Goal: Task Accomplishment & Management: Use online tool/utility

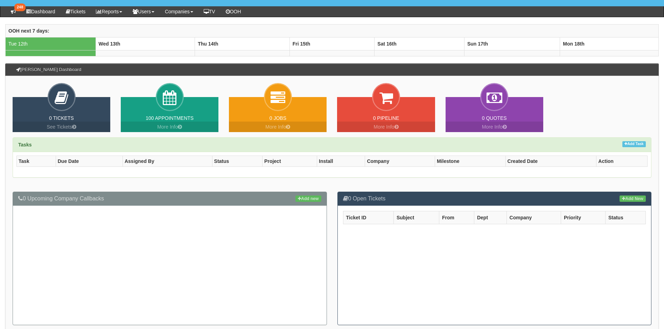
scroll to position [175, 0]
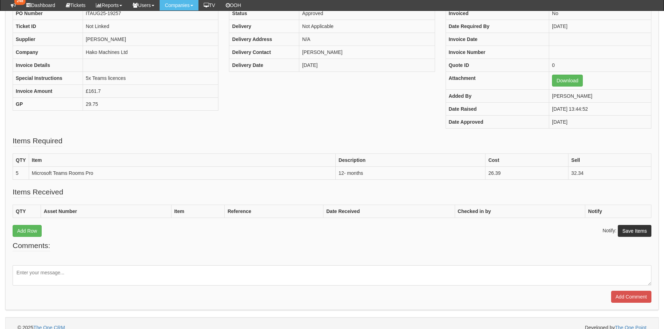
scroll to position [96, 0]
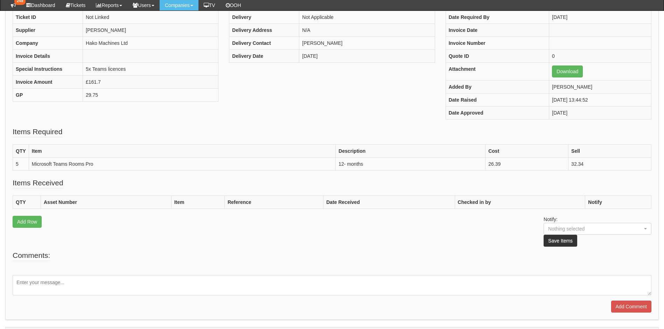
click at [88, 286] on textarea at bounding box center [332, 285] width 639 height 20
type textarea "Processed"
click at [626, 309] on input "Add Comment" at bounding box center [631, 306] width 40 height 12
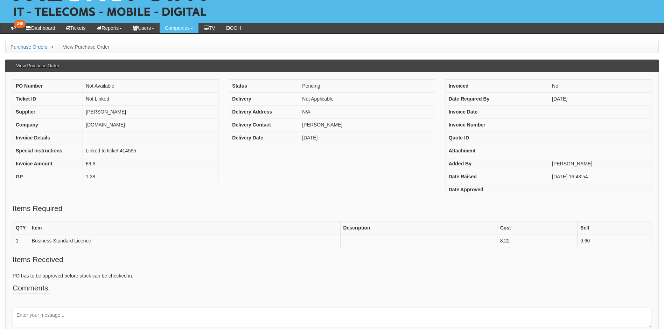
scroll to position [65, 0]
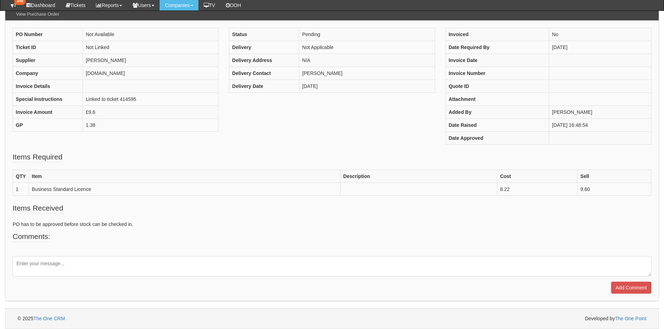
drag, startPoint x: 102, startPoint y: 267, endPoint x: 100, endPoint y: 263, distance: 5.5
click at [102, 267] on textarea at bounding box center [332, 266] width 639 height 20
type textarea "Processed"
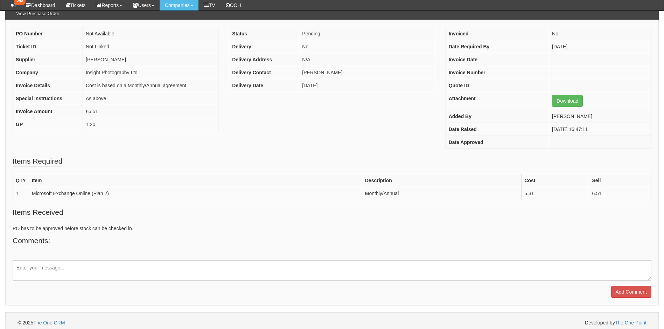
scroll to position [70, 0]
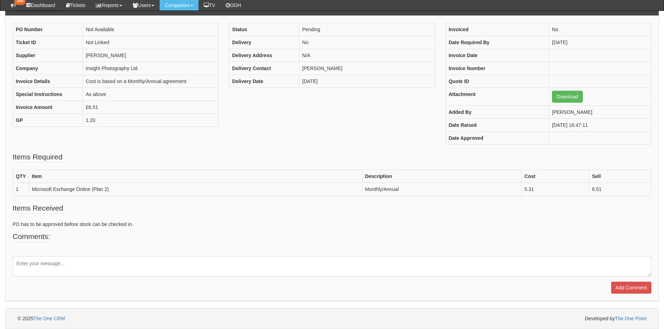
click at [67, 267] on textarea at bounding box center [332, 266] width 639 height 20
type textarea "Processed"
click at [631, 285] on input "Add Comment" at bounding box center [631, 287] width 40 height 12
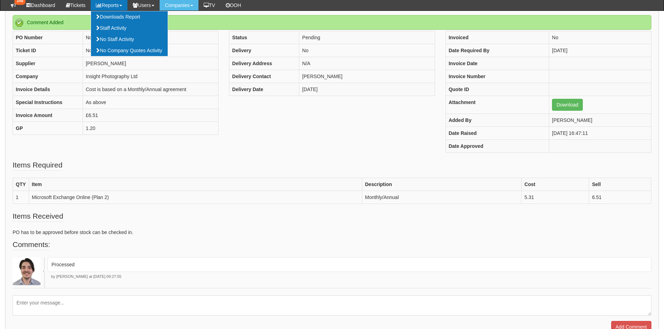
scroll to position [48, 0]
